Goal: Find specific page/section: Find specific page/section

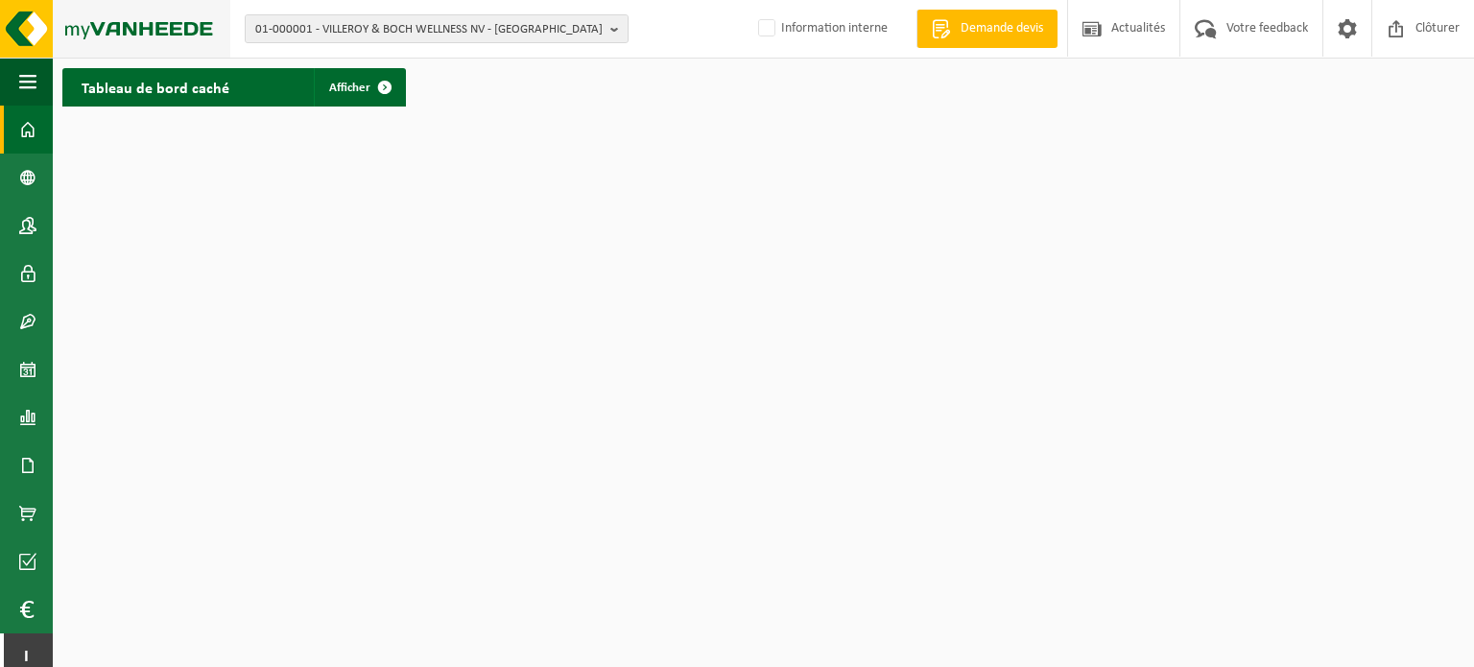
click at [135, 18] on img at bounding box center [115, 29] width 230 height 58
click at [31, 26] on img at bounding box center [115, 29] width 230 height 58
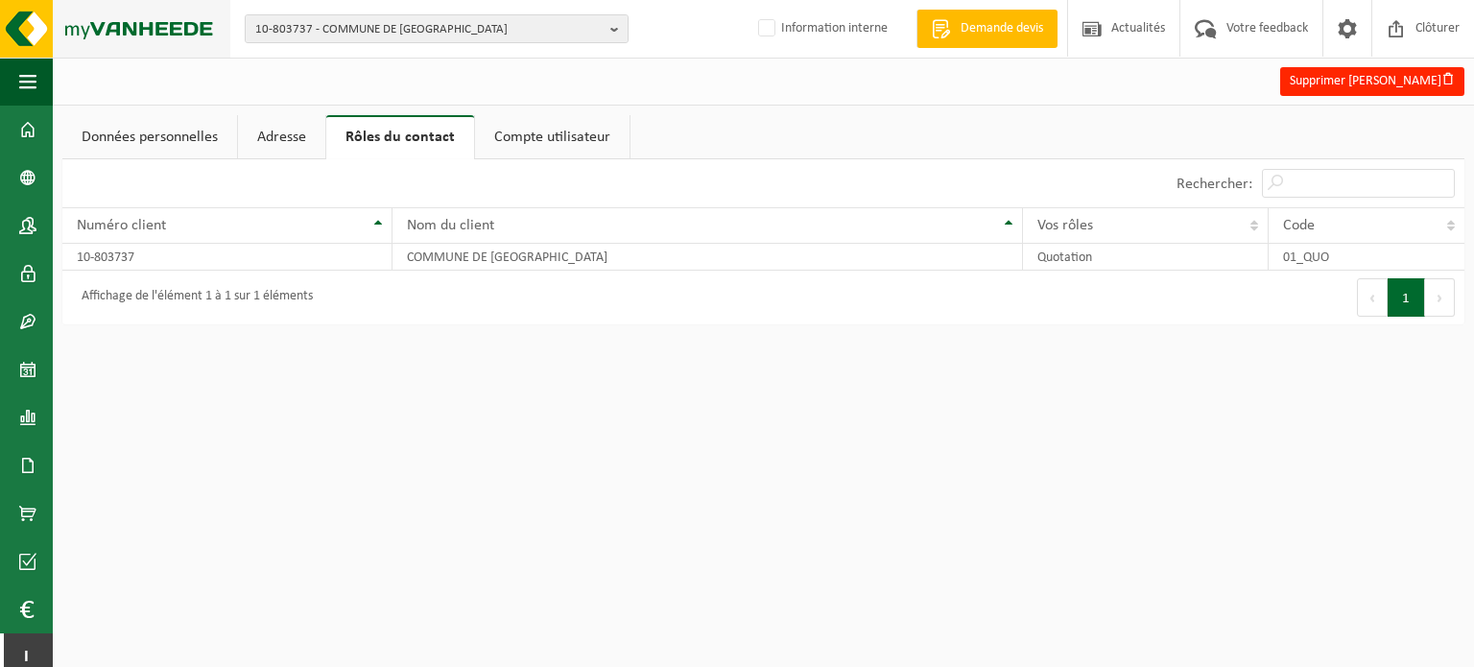
click at [35, 30] on img at bounding box center [115, 29] width 230 height 58
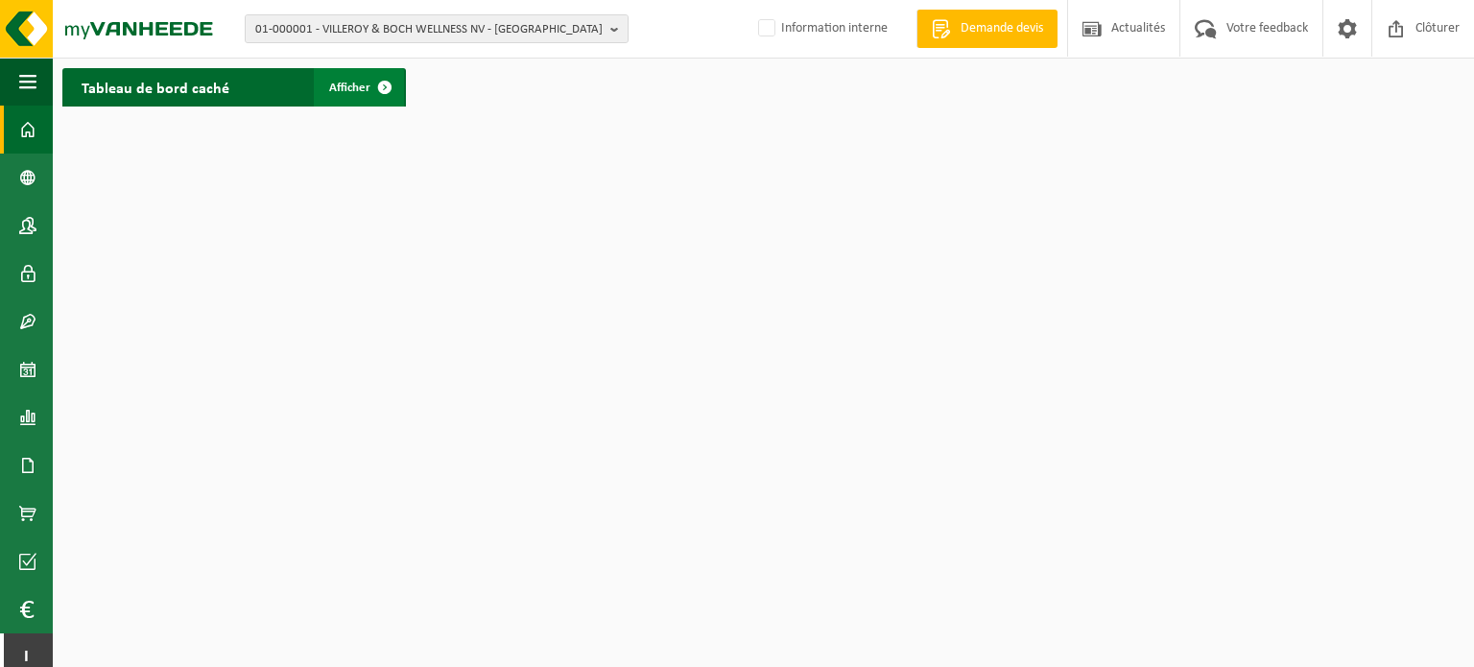
click at [351, 93] on span "Afficher" at bounding box center [349, 88] width 41 height 12
